Goal: Register for event/course

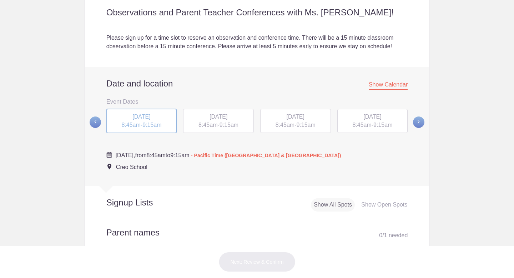
scroll to position [220, 0]
click at [418, 120] on span at bounding box center [418, 122] width 11 height 11
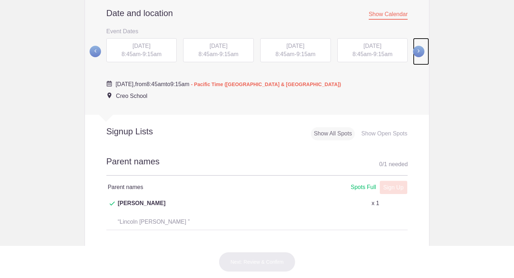
scroll to position [276, 0]
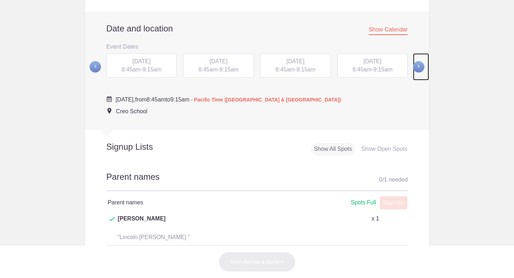
click at [420, 67] on span at bounding box center [418, 66] width 11 height 11
click at [304, 63] on span "TUE, Nov 4, 2025" at bounding box center [296, 61] width 18 height 6
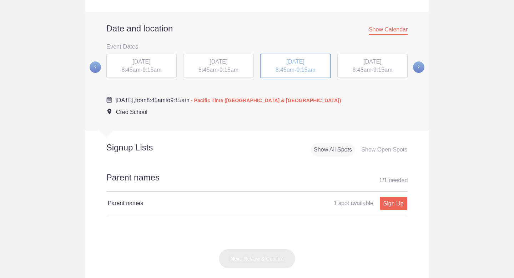
click at [367, 69] on span "8:45am" at bounding box center [361, 70] width 19 height 6
click at [421, 68] on span at bounding box center [418, 66] width 11 height 11
click at [368, 69] on span "8:45am" at bounding box center [361, 69] width 19 height 6
click at [393, 205] on link "Sign Up" at bounding box center [393, 203] width 27 height 13
type input "1"
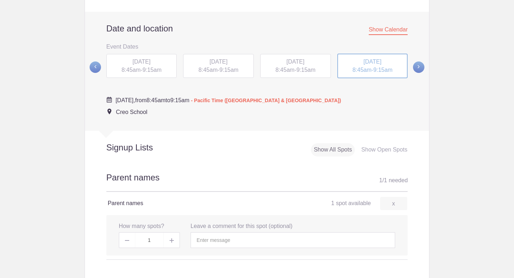
click at [176, 238] on span at bounding box center [172, 240] width 16 height 16
click at [218, 239] on input "text" at bounding box center [293, 240] width 204 height 16
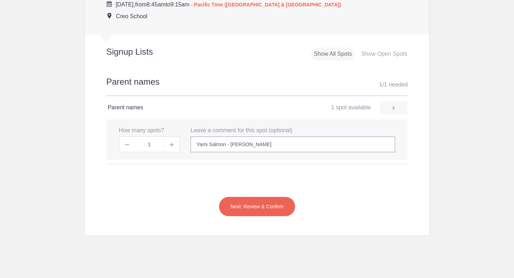
scroll to position [371, 0]
type input "Yami Salmon - Lucrecia Salmon"
click at [269, 205] on button "Next: Review & Confirm" at bounding box center [257, 207] width 77 height 20
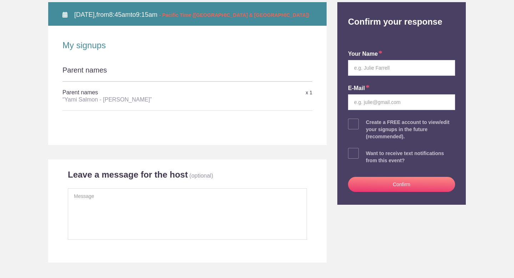
scroll to position [105, 0]
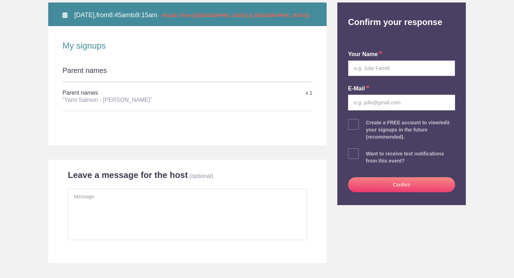
click at [370, 64] on input "text" at bounding box center [401, 68] width 107 height 16
type input "Yami Salmon"
type input "yami@creoschool.org"
click at [400, 181] on button "Confirm" at bounding box center [401, 184] width 107 height 15
